Goal: Task Accomplishment & Management: Complete application form

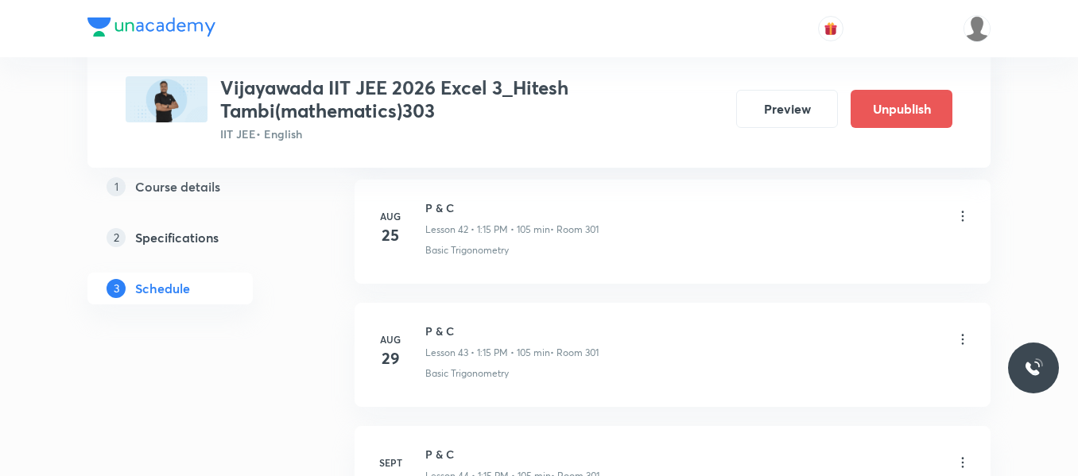
scroll to position [6240, 0]
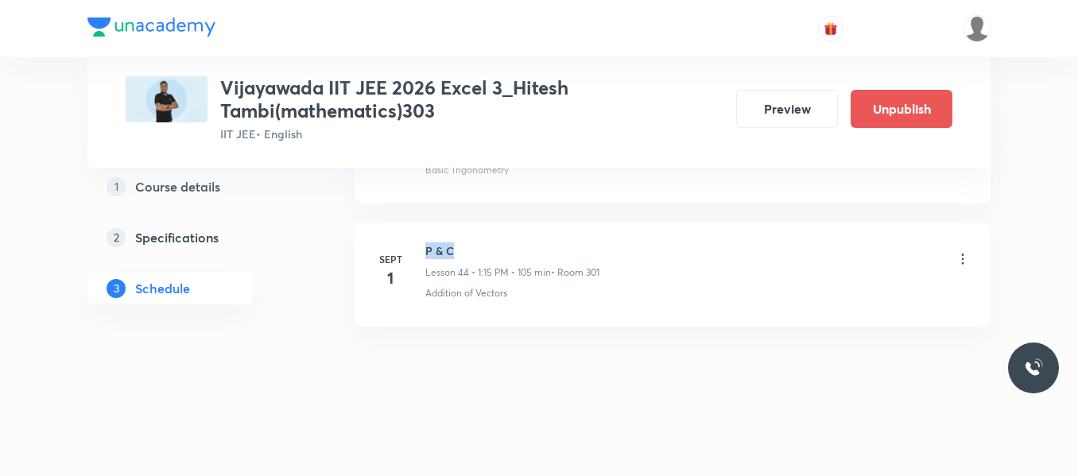
drag, startPoint x: 425, startPoint y: 250, endPoint x: 471, endPoint y: 254, distance: 46.2
click at [471, 254] on h6 "P & C" at bounding box center [512, 250] width 174 height 17
copy h6 "P & C"
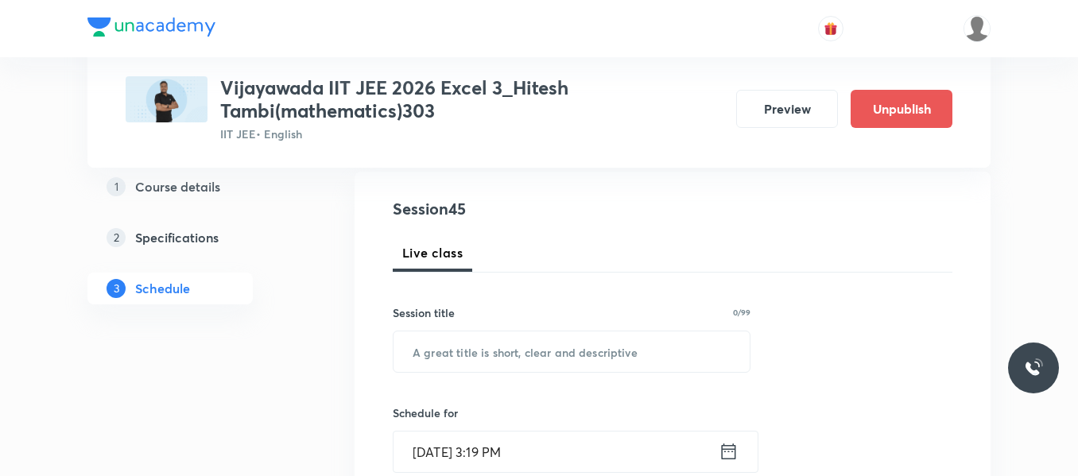
scroll to position [184, 0]
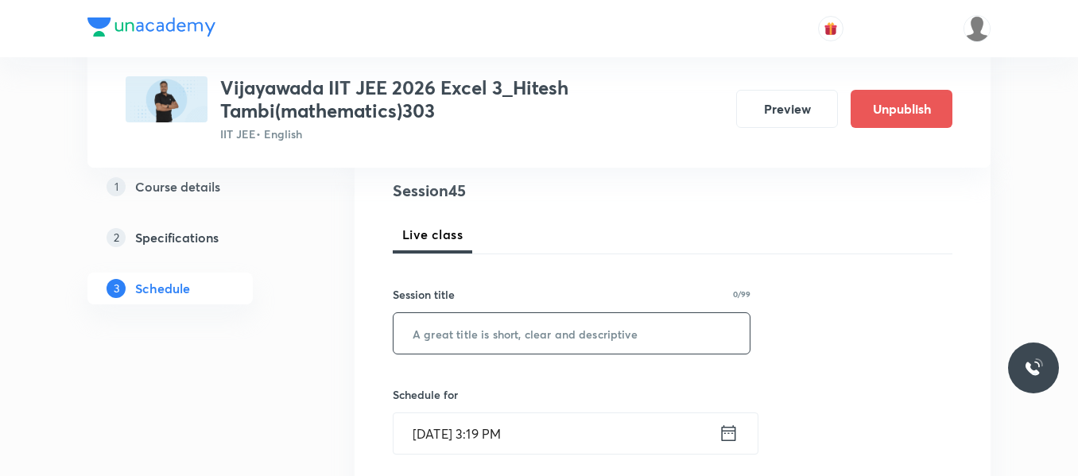
click at [444, 327] on input "text" at bounding box center [572, 333] width 356 height 41
paste input "P & C"
type input "P & C"
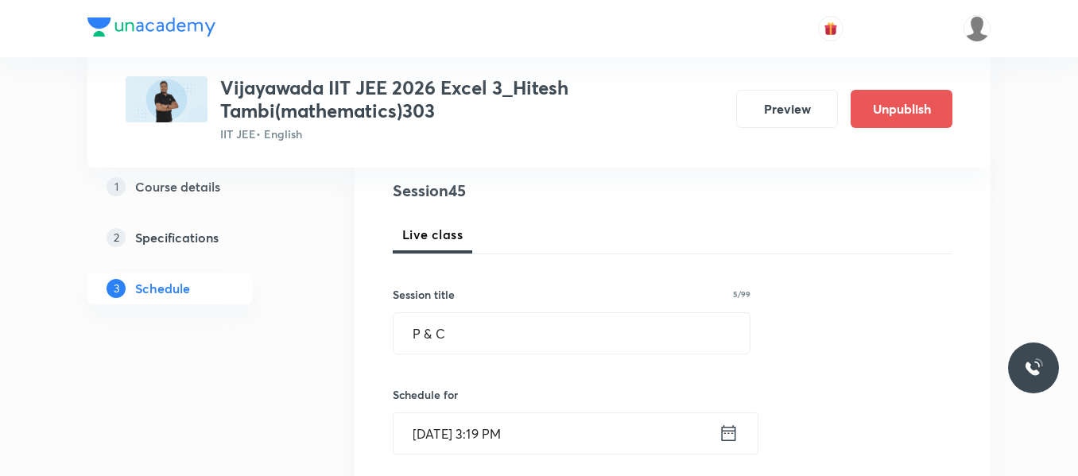
click at [716, 428] on input "[DATE] 3:19 PM" at bounding box center [556, 433] width 325 height 41
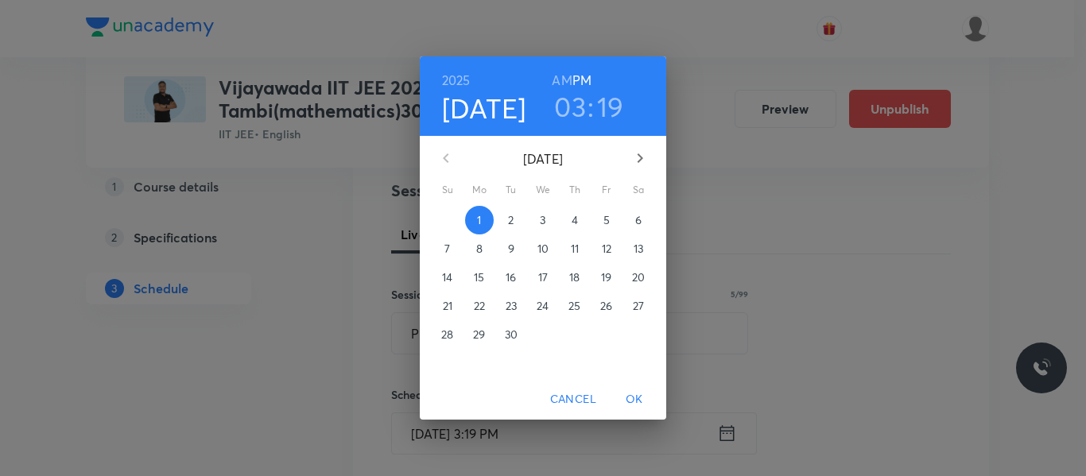
click at [518, 223] on span "2" at bounding box center [511, 220] width 29 height 16
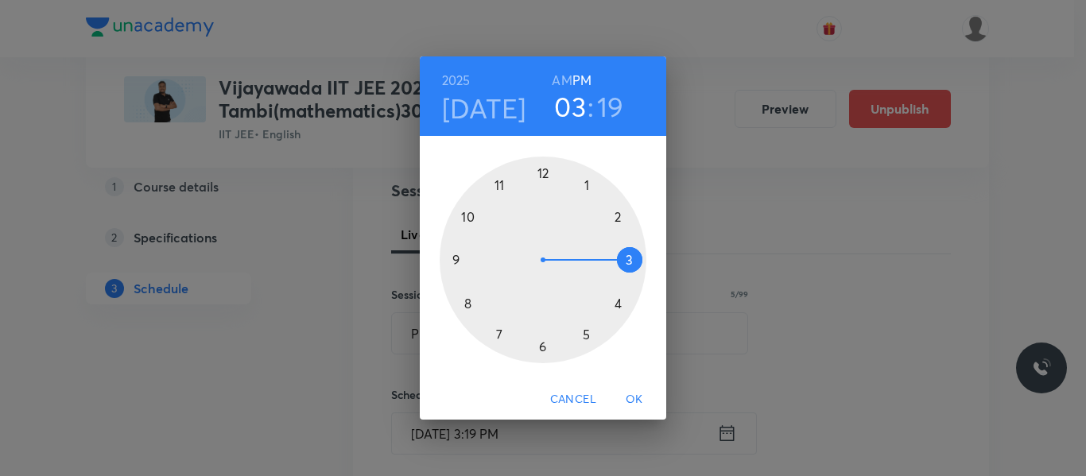
click at [584, 186] on div at bounding box center [543, 260] width 207 height 207
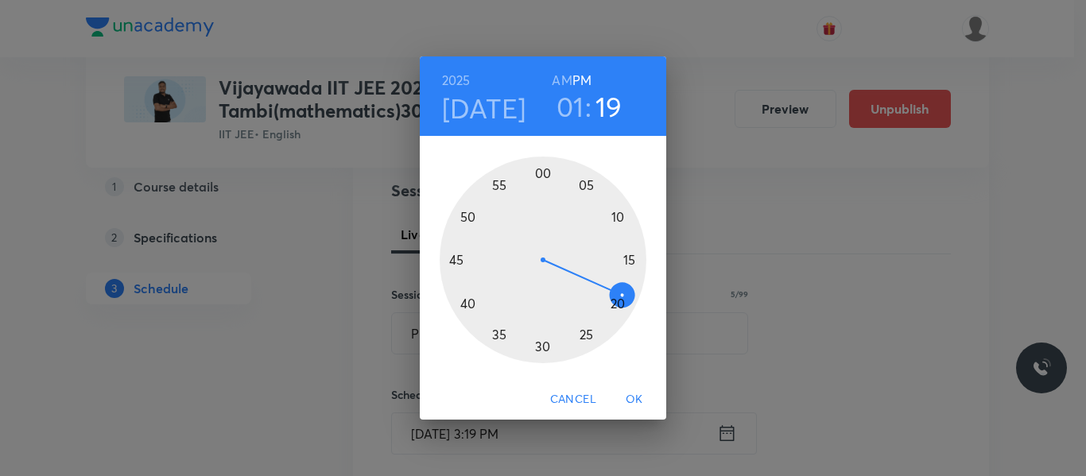
click at [631, 262] on div at bounding box center [543, 260] width 207 height 207
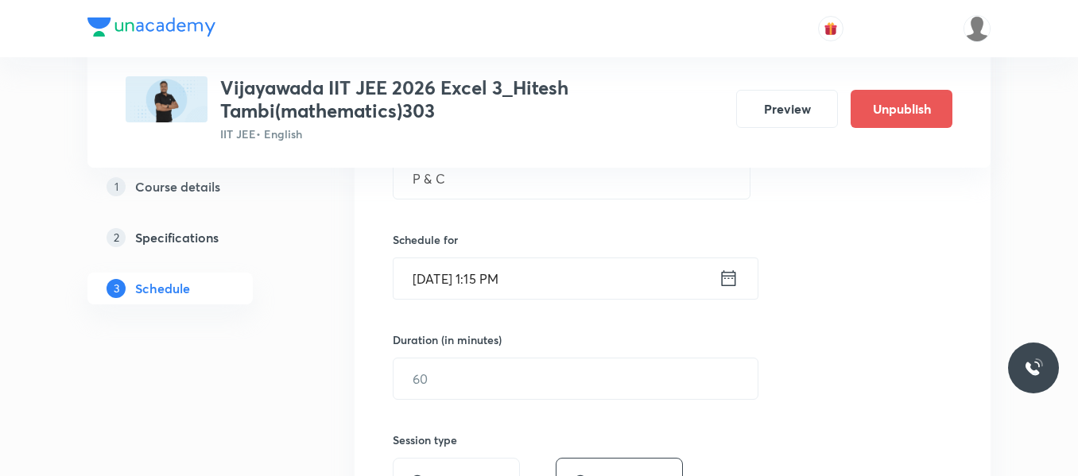
scroll to position [343, 0]
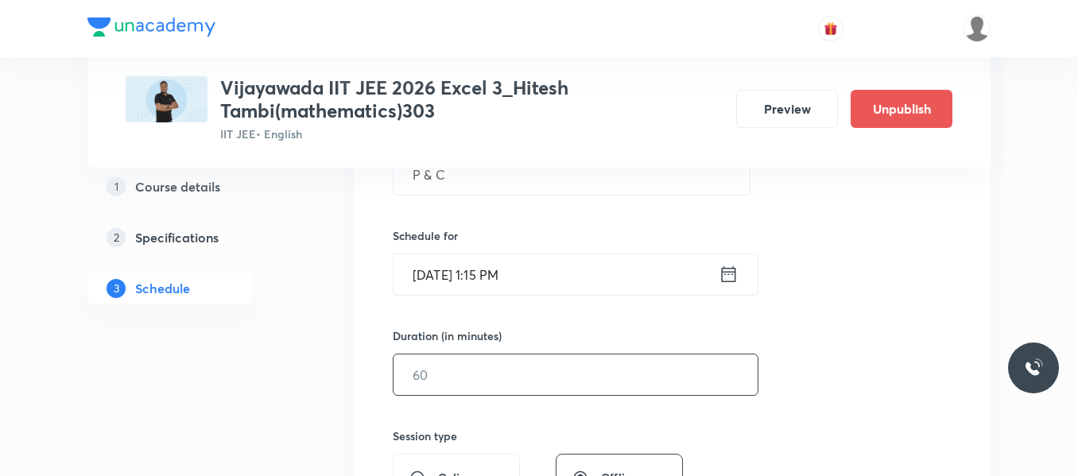
click at [516, 378] on input "text" at bounding box center [576, 375] width 364 height 41
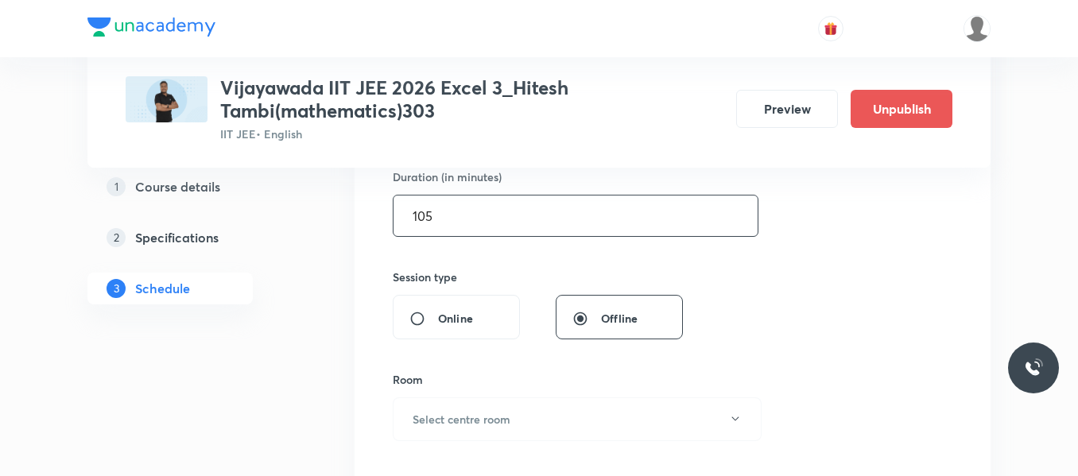
scroll to position [582, 0]
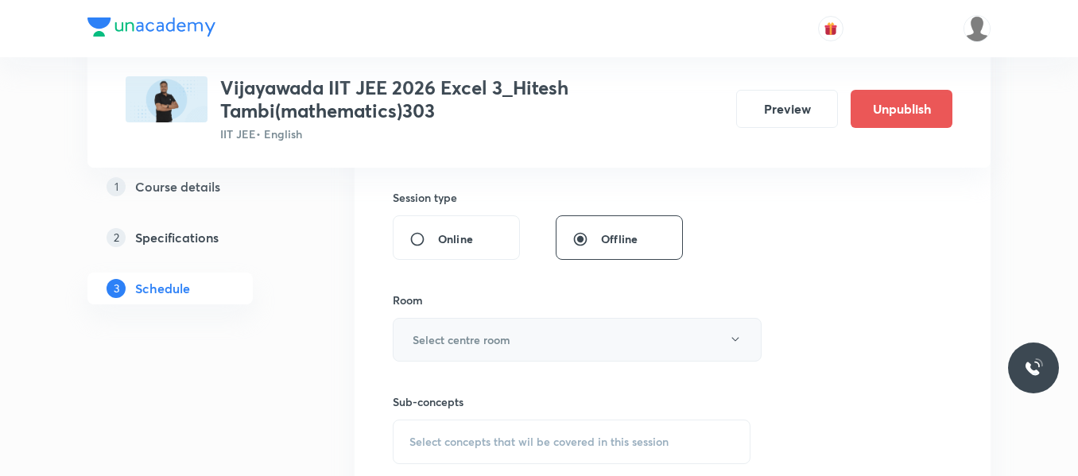
type input "105"
click at [467, 342] on h6 "Select centre room" at bounding box center [462, 340] width 98 height 17
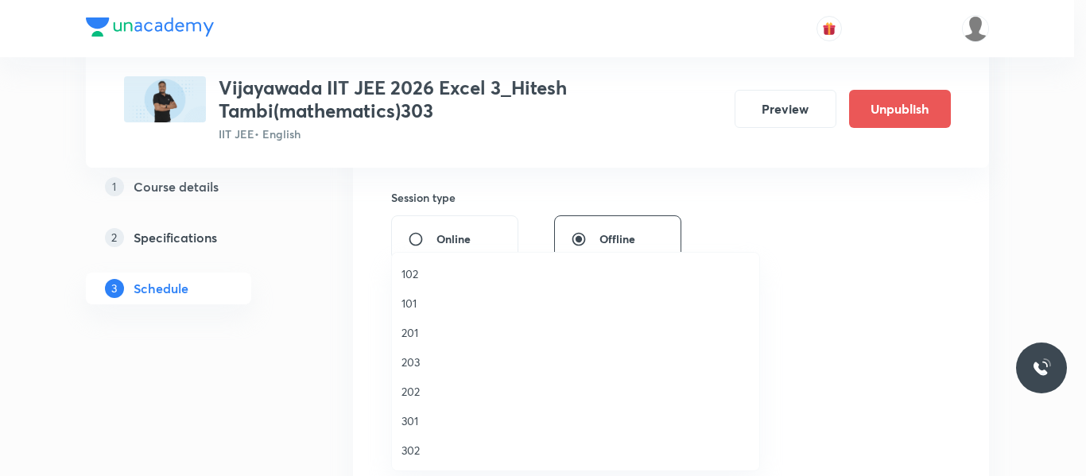
click at [405, 415] on span "301" at bounding box center [575, 421] width 348 height 17
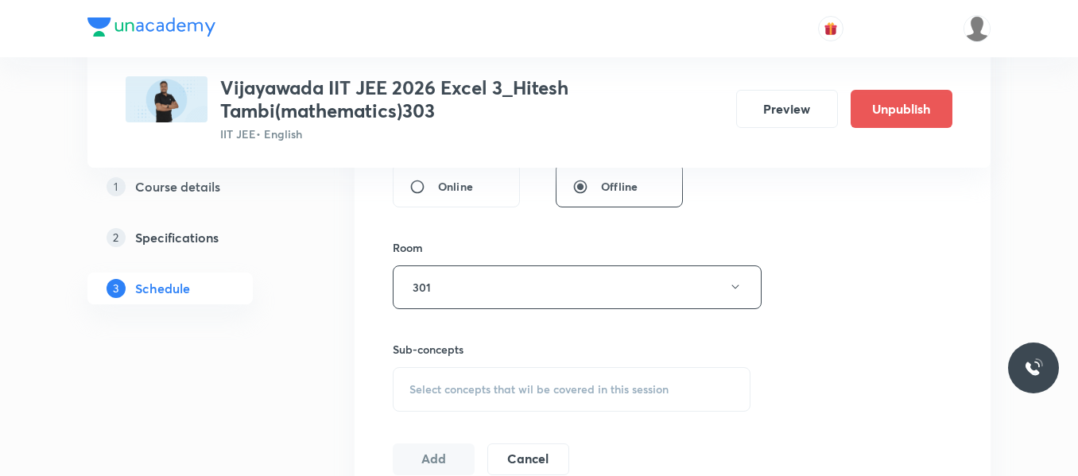
scroll to position [661, 0]
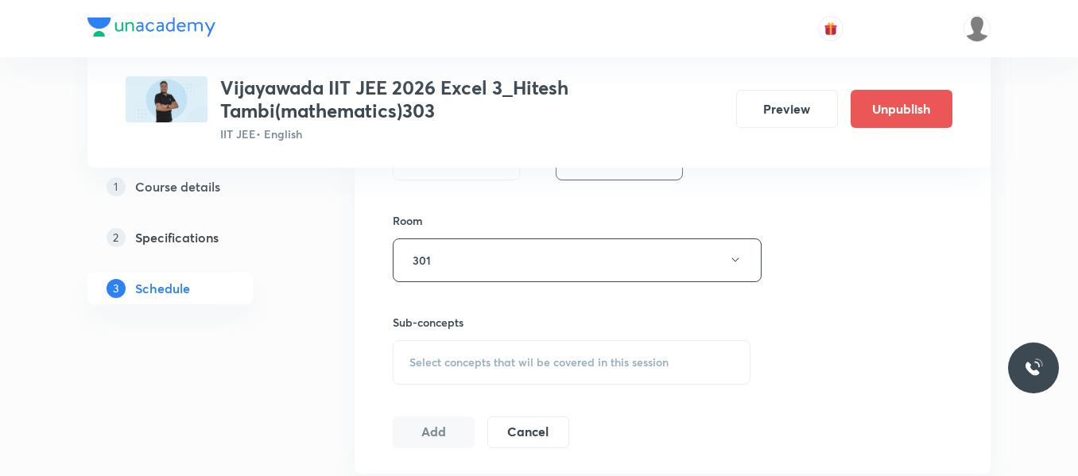
click at [461, 367] on span "Select concepts that wil be covered in this session" at bounding box center [538, 362] width 259 height 13
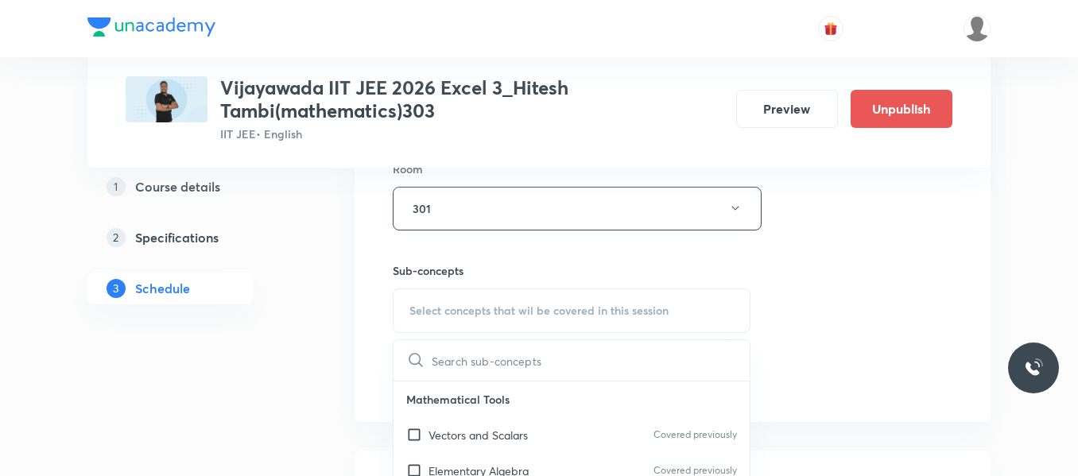
scroll to position [741, 0]
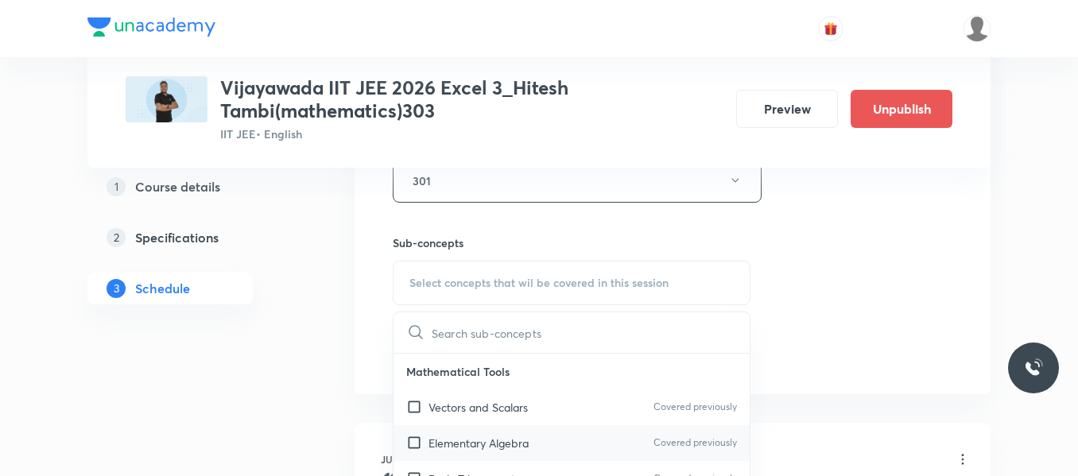
click at [480, 435] on p "Elementary Algebra" at bounding box center [479, 443] width 100 height 17
checkbox input "true"
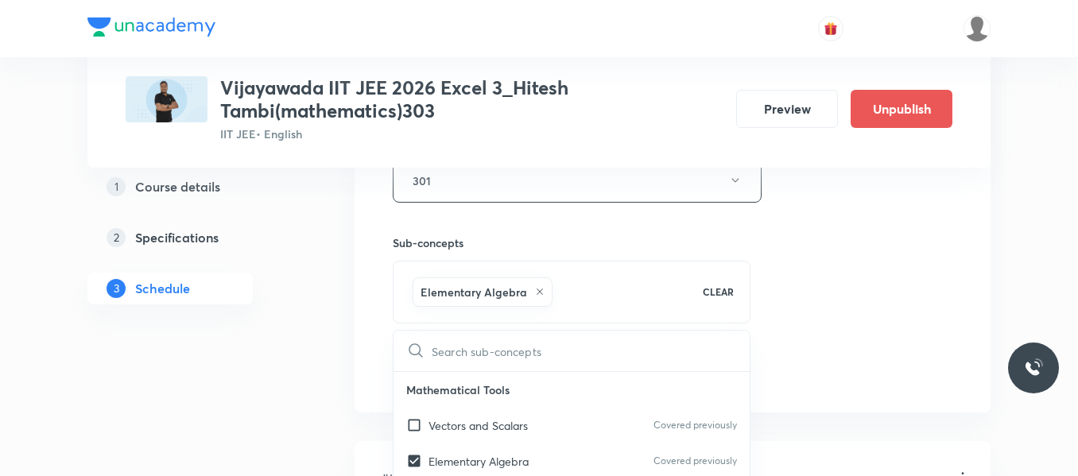
click at [914, 283] on div "Session 45 Live class Session title 5/99 P & C ​ Schedule for [DATE] 1:15 PM ​ …" at bounding box center [673, 4] width 560 height 765
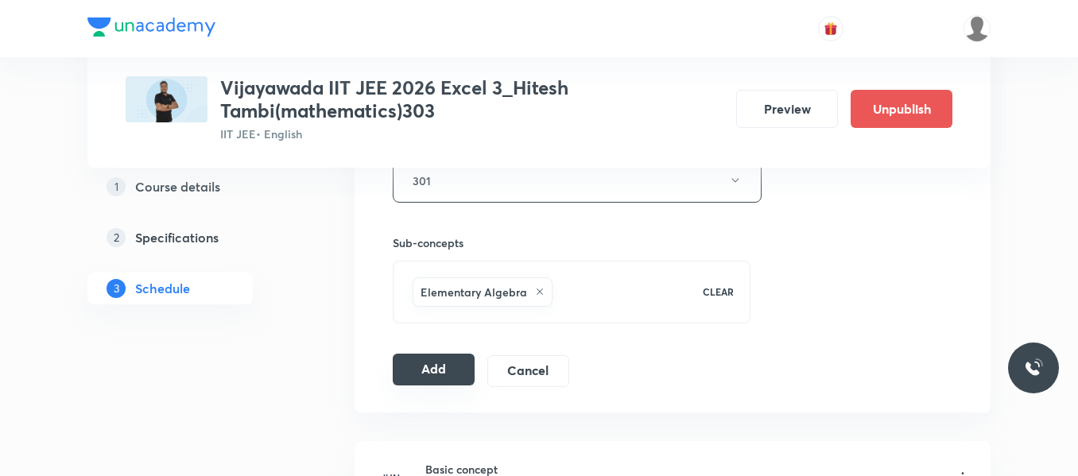
click at [427, 368] on button "Add" at bounding box center [434, 370] width 82 height 32
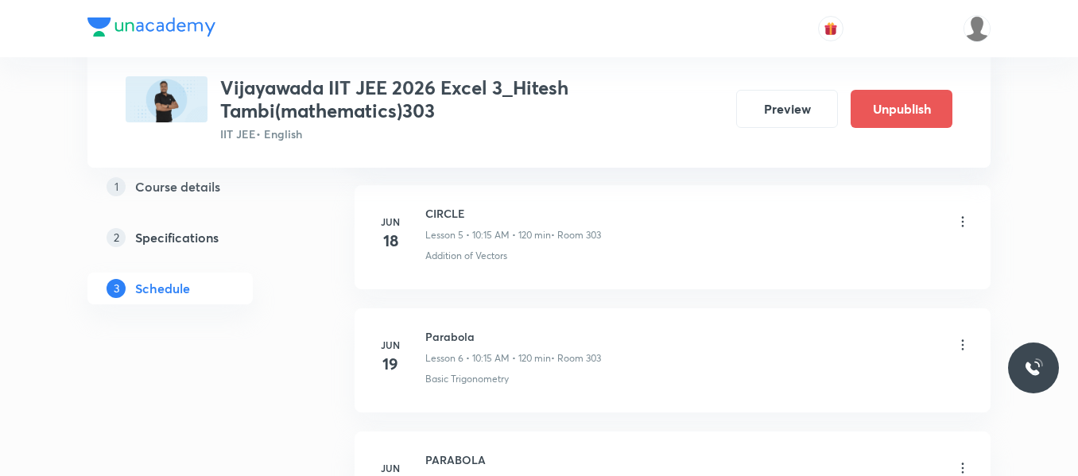
scroll to position [5633, 0]
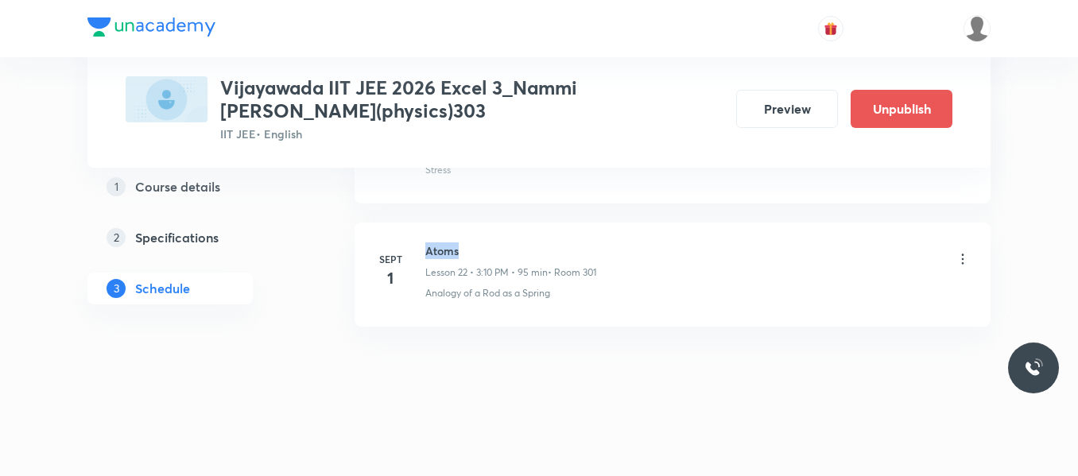
drag, startPoint x: 425, startPoint y: 250, endPoint x: 572, endPoint y: 250, distance: 147.9
click at [572, 250] on div "Sept 1 Atoms Lesson 22 • 3:10 PM • 95 min • Room 301 Analogy of a Rod as a Spri…" at bounding box center [672, 271] width 596 height 58
copy h6 "Atoms"
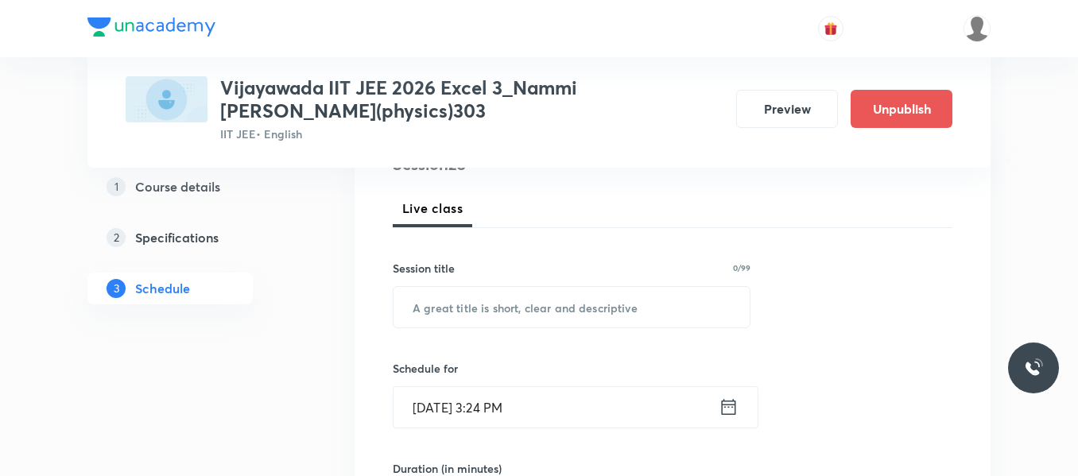
scroll to position [239, 0]
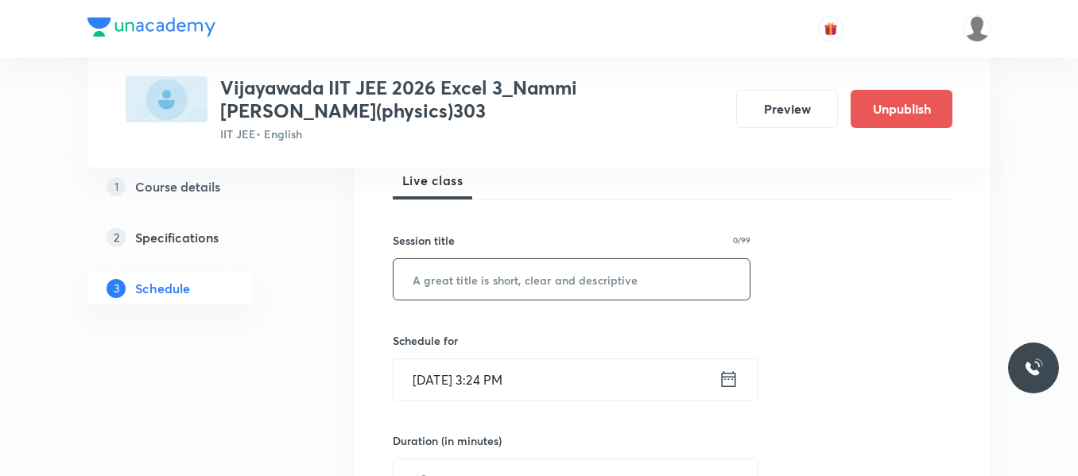
click at [506, 287] on input "text" at bounding box center [572, 279] width 356 height 41
paste input "Atoms"
type input "Atoms"
click at [734, 374] on icon at bounding box center [729, 379] width 14 height 16
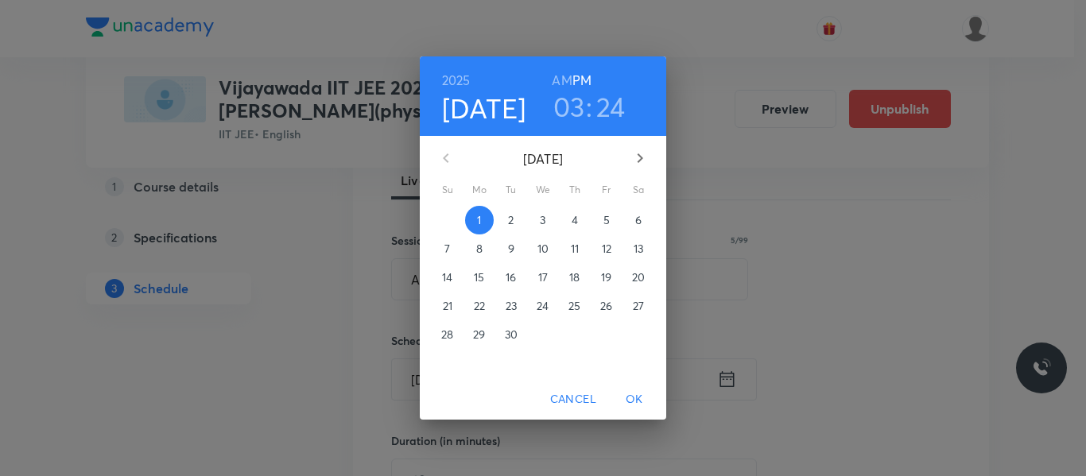
click at [511, 227] on p "2" at bounding box center [511, 220] width 6 height 16
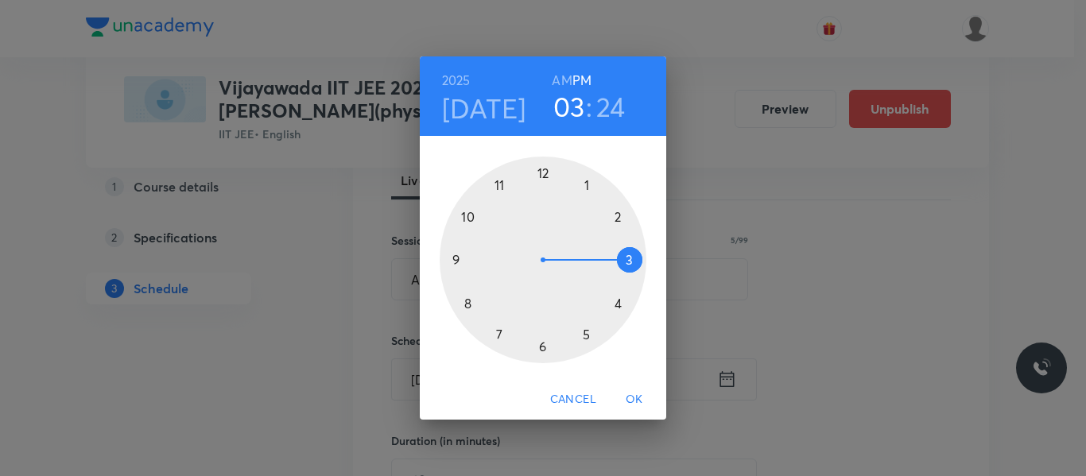
click at [619, 103] on h3 "24" at bounding box center [610, 106] width 29 height 33
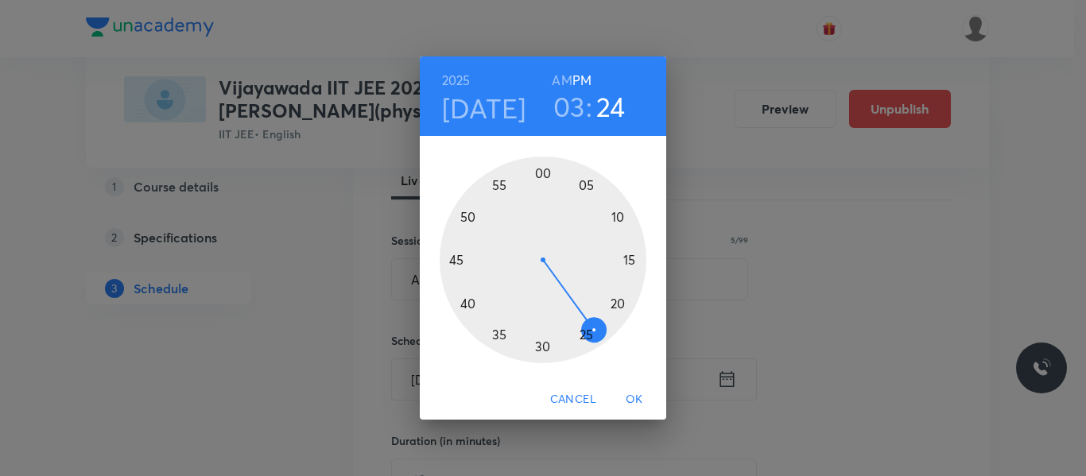
click at [617, 216] on div at bounding box center [543, 260] width 207 height 207
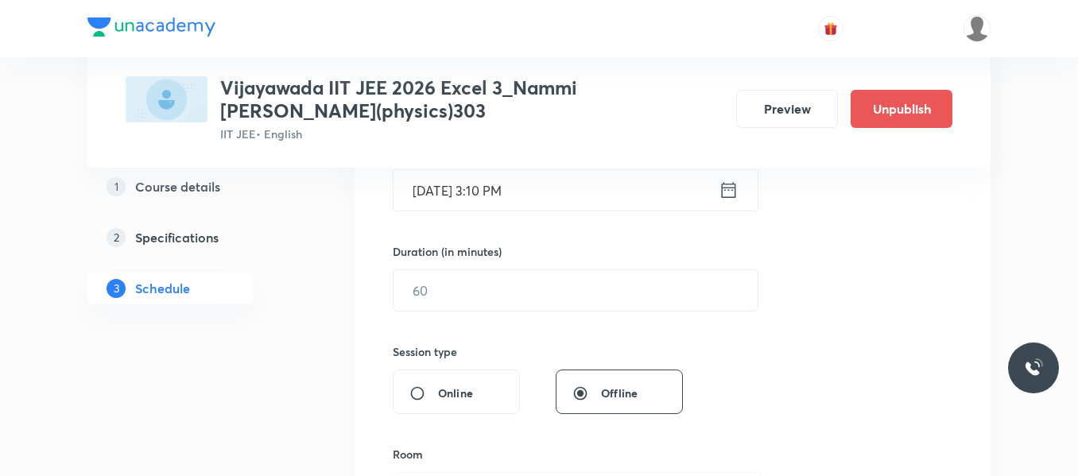
scroll to position [429, 0]
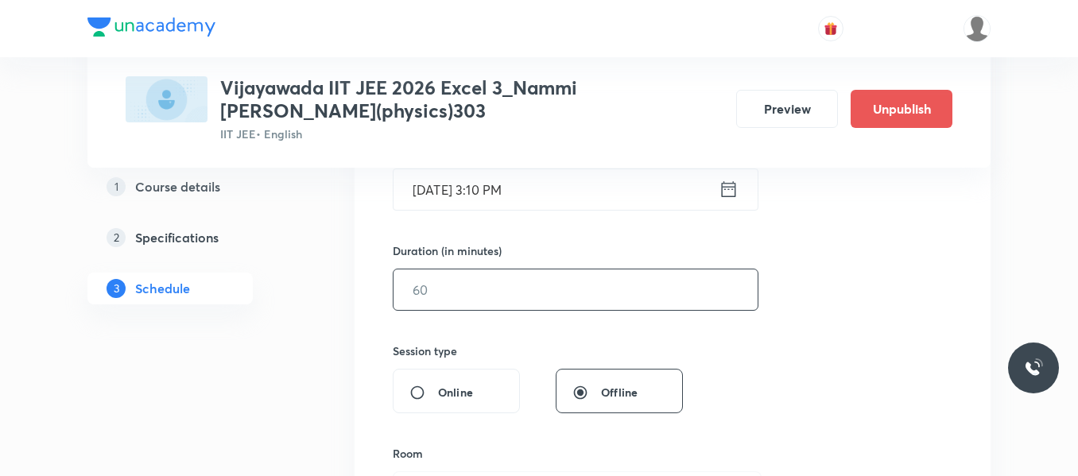
click at [514, 292] on input "text" at bounding box center [576, 290] width 364 height 41
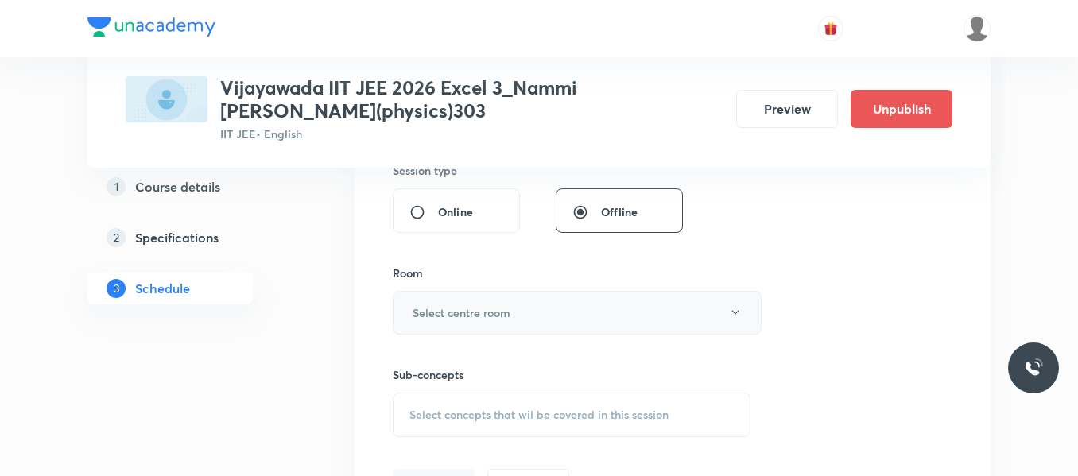
scroll to position [667, 0]
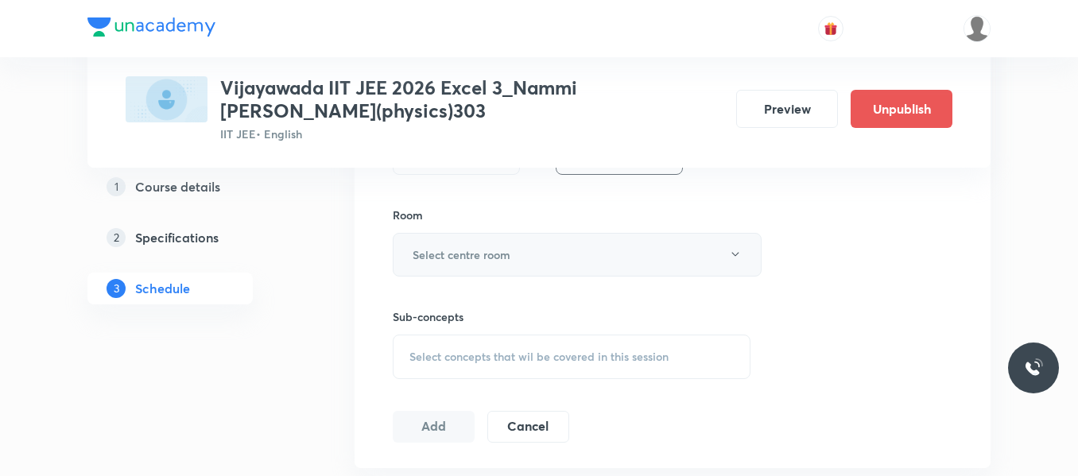
type input "95"
click at [488, 262] on h6 "Select centre room" at bounding box center [462, 254] width 98 height 17
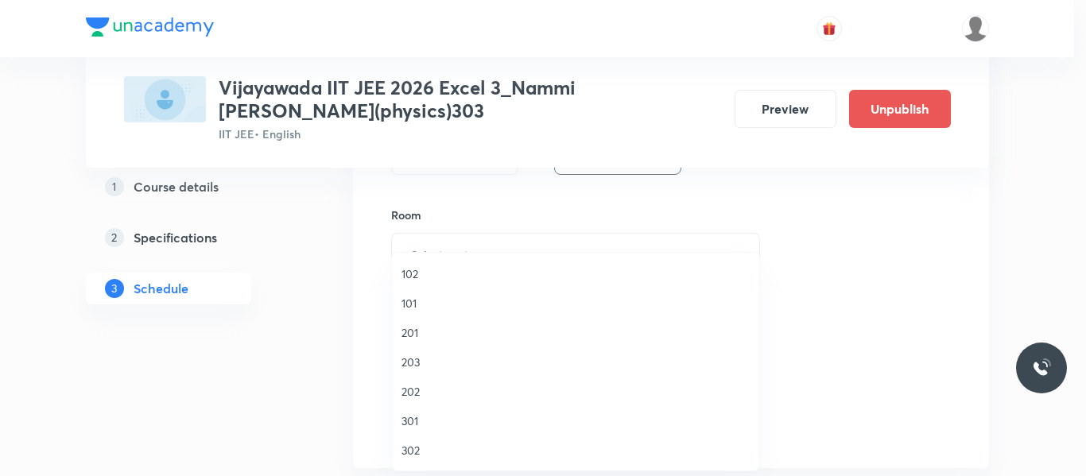
click at [417, 423] on span "301" at bounding box center [575, 421] width 348 height 17
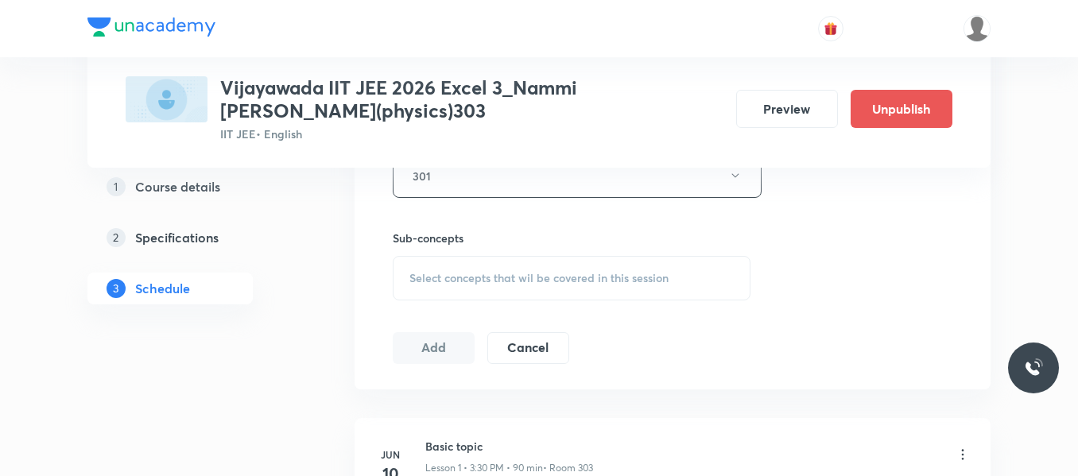
scroll to position [747, 0]
click at [491, 268] on div "Select concepts that wil be covered in this session" at bounding box center [572, 277] width 358 height 45
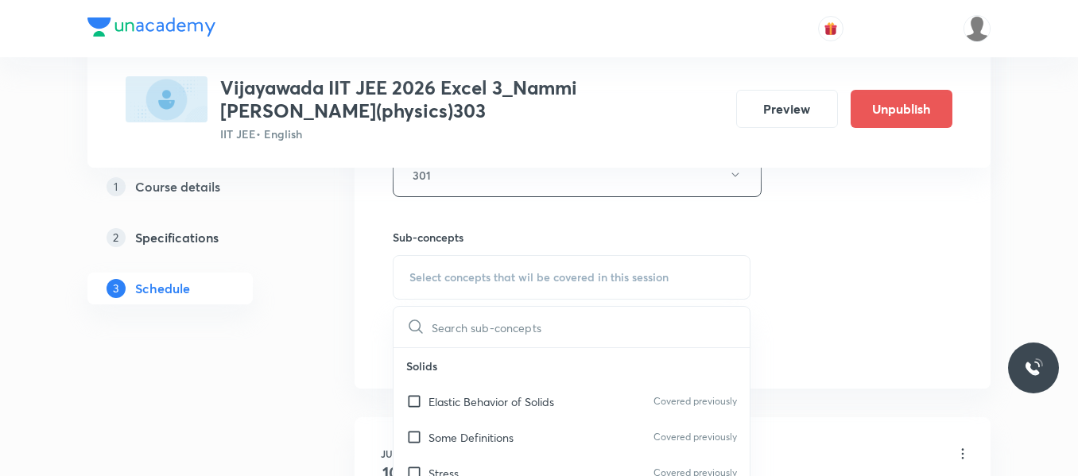
scroll to position [80, 0]
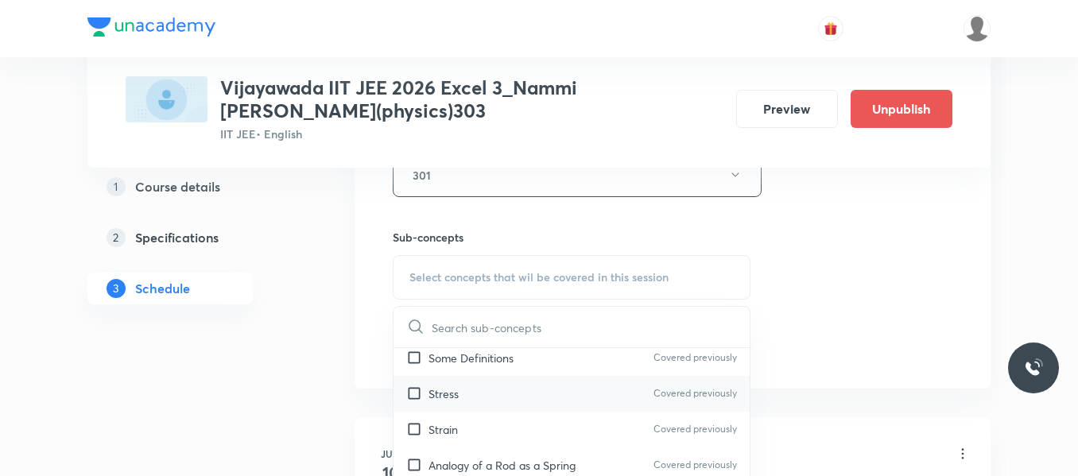
click at [473, 401] on div "Stress Covered previously" at bounding box center [572, 394] width 356 height 36
checkbox input "true"
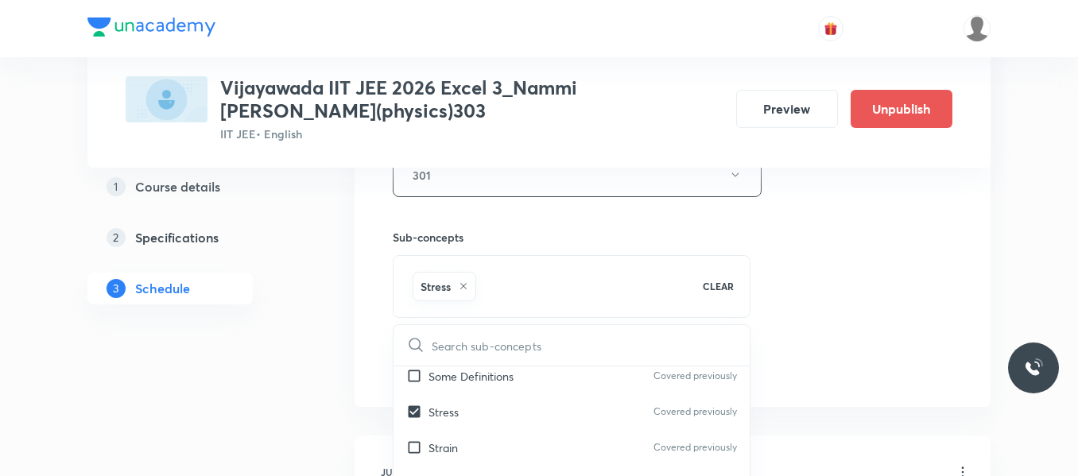
drag, startPoint x: 824, startPoint y: 250, endPoint x: 711, endPoint y: 284, distance: 118.0
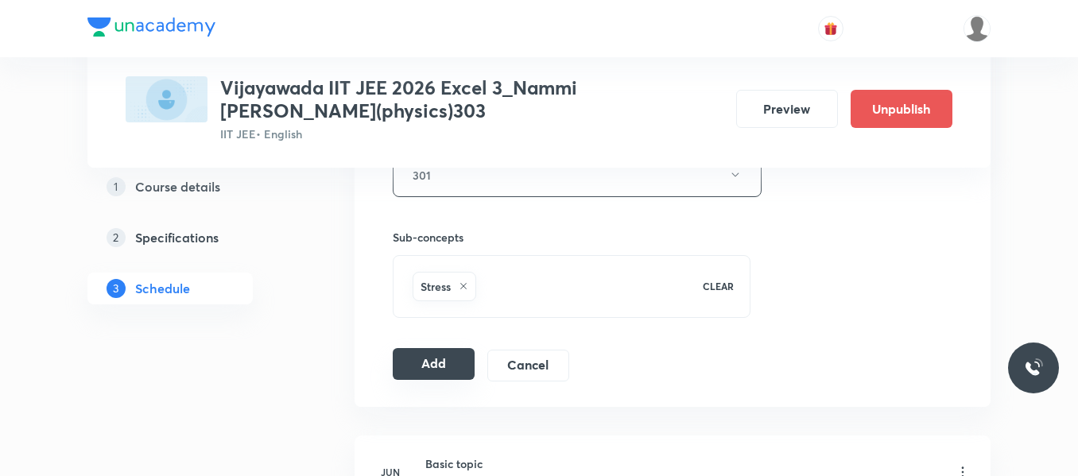
click at [433, 358] on button "Add" at bounding box center [434, 364] width 82 height 32
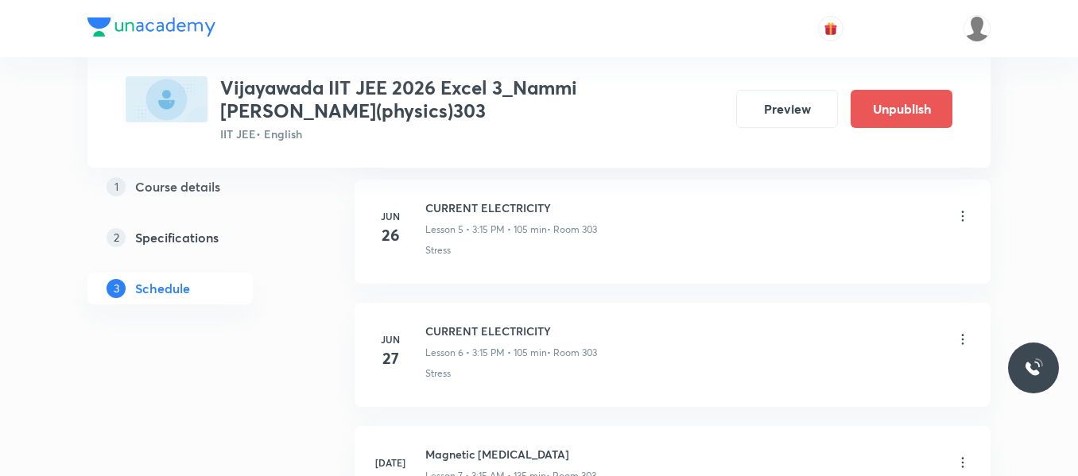
scroll to position [2922, 0]
